Goal: Navigation & Orientation: Find specific page/section

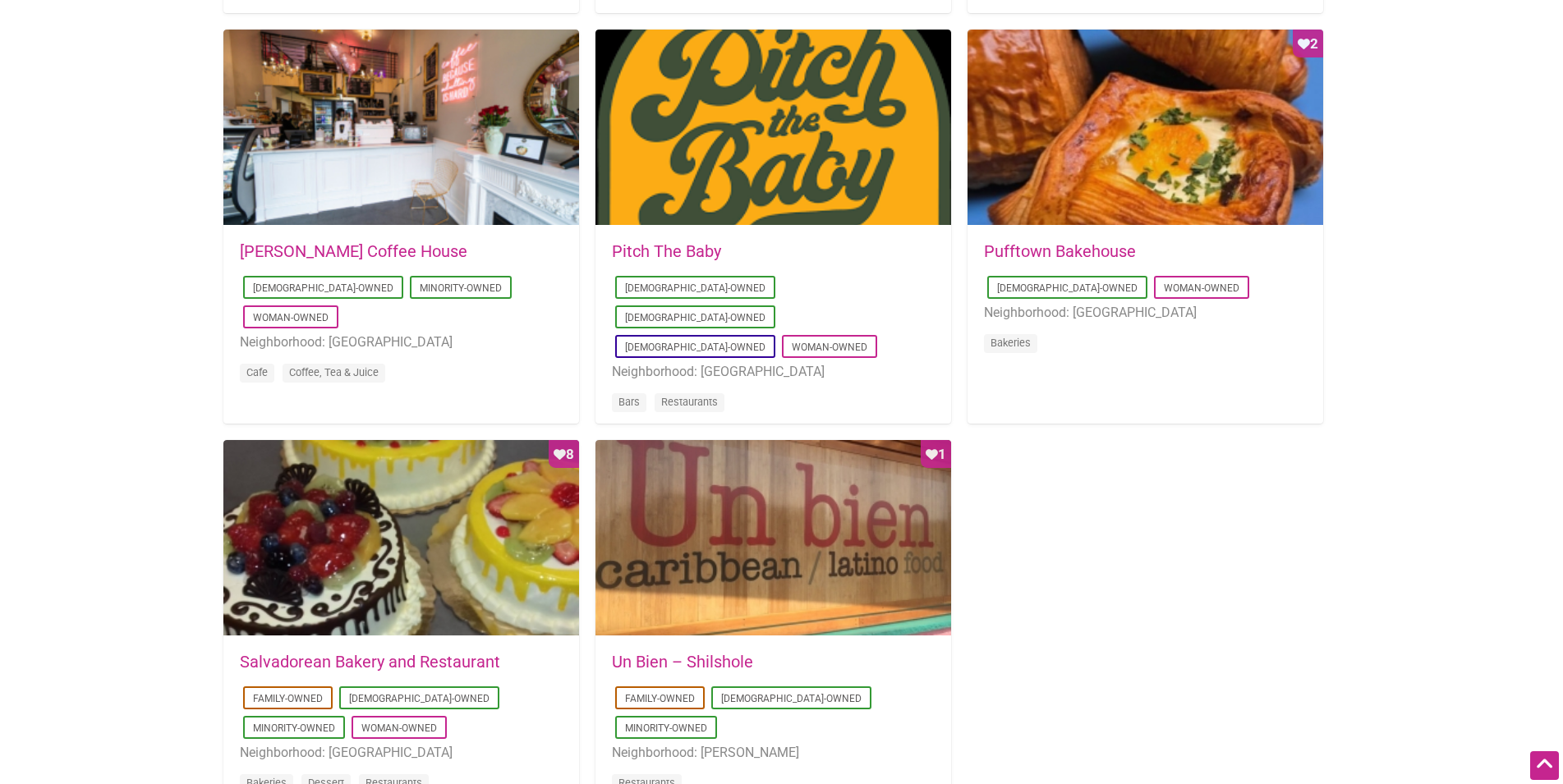
scroll to position [1507, 0]
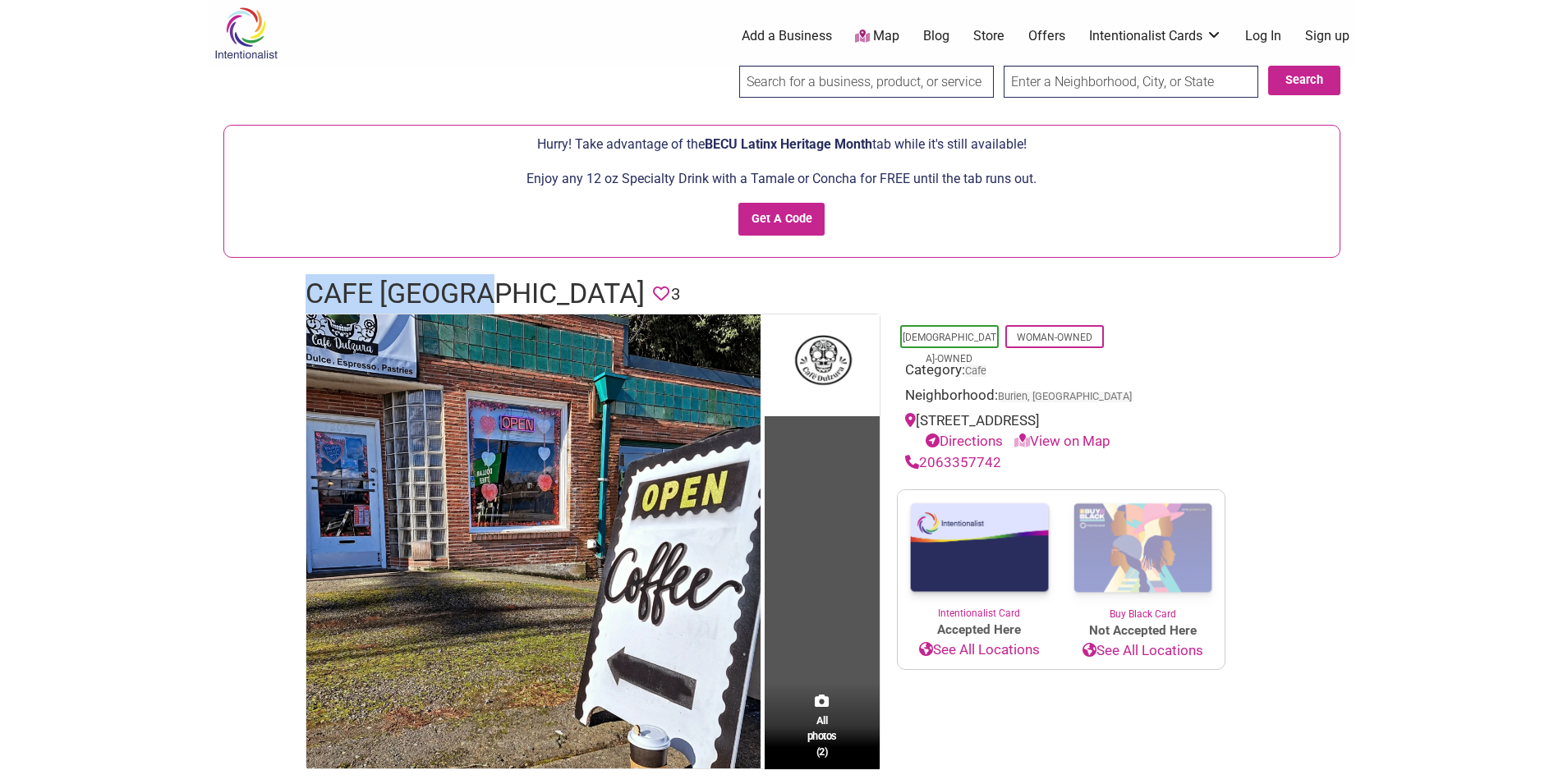
drag, startPoint x: 308, startPoint y: 301, endPoint x: 493, endPoint y: 282, distance: 186.0
click at [493, 282] on h1 "Cafe Dulzura" at bounding box center [474, 294] width 339 height 39
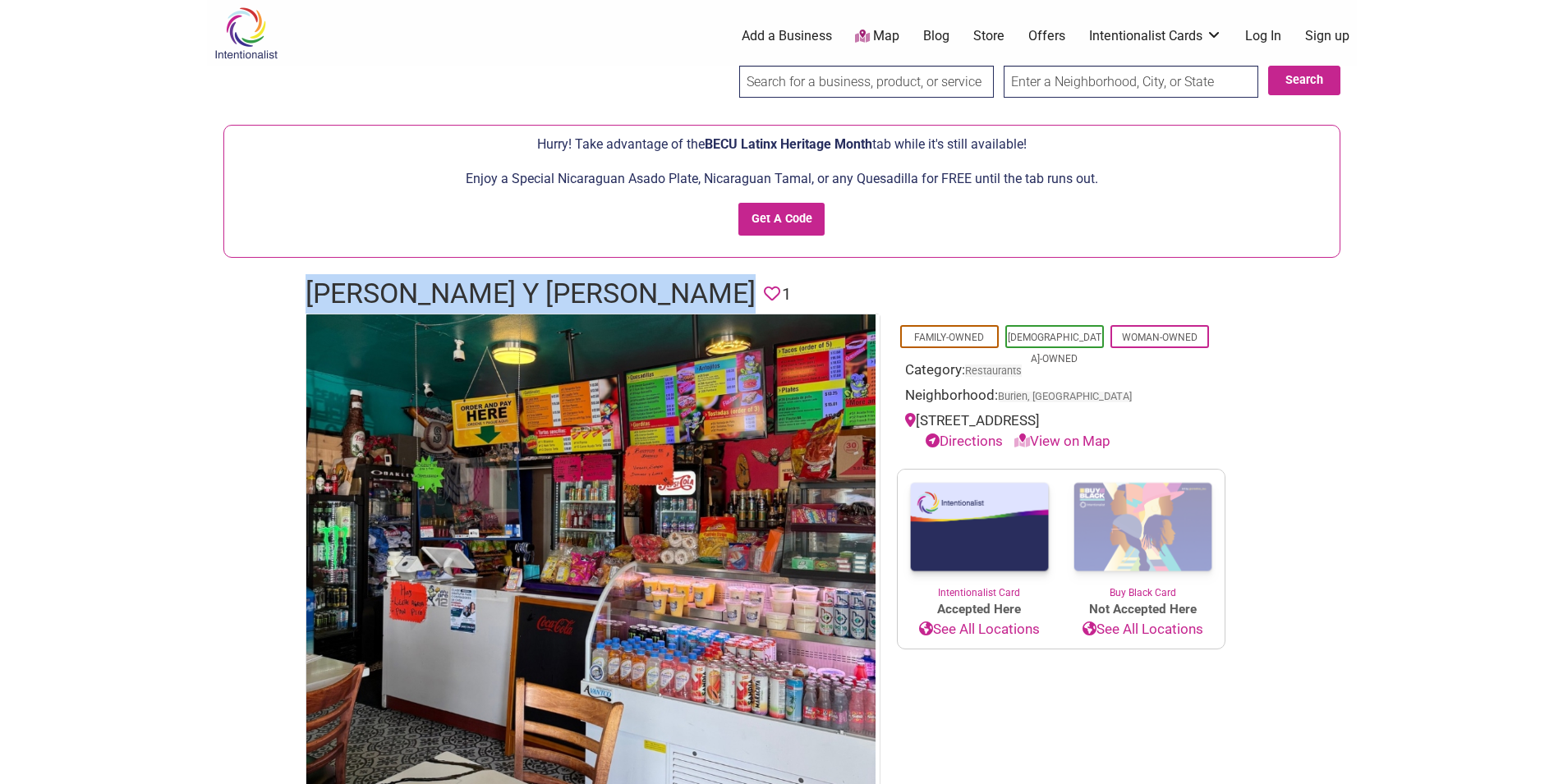
drag, startPoint x: 311, startPoint y: 292, endPoint x: 773, endPoint y: 277, distance: 462.2
click at [773, 277] on header "[PERSON_NAME] y Tortas Locas Favorite 1" at bounding box center [782, 294] width 952 height 39
